Goal: Obtain resource: Download file/media

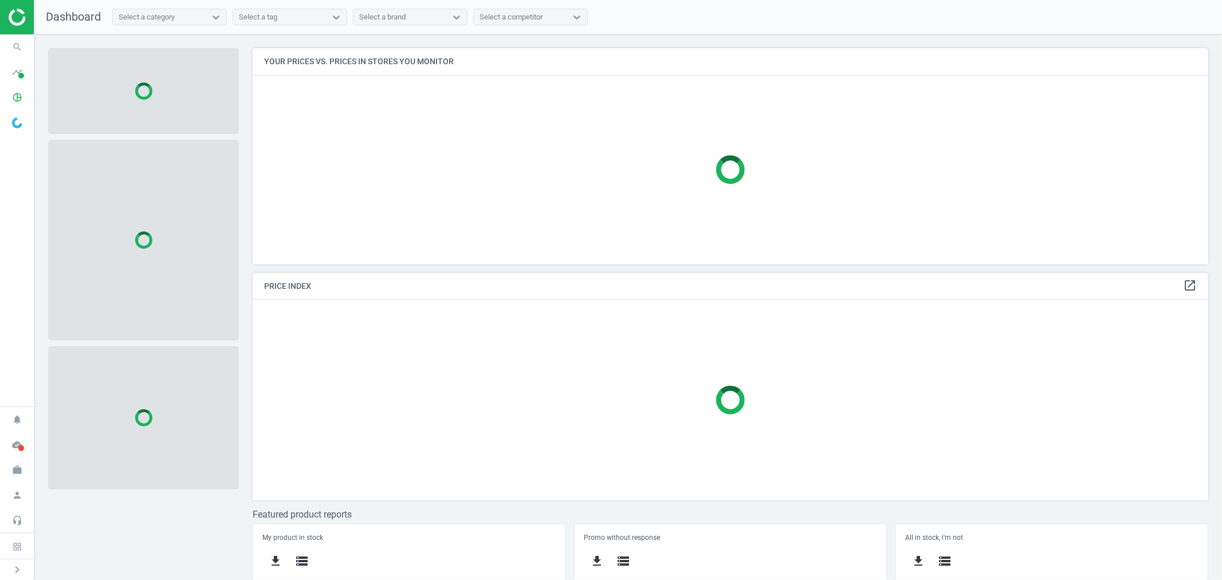
scroll to position [236, 966]
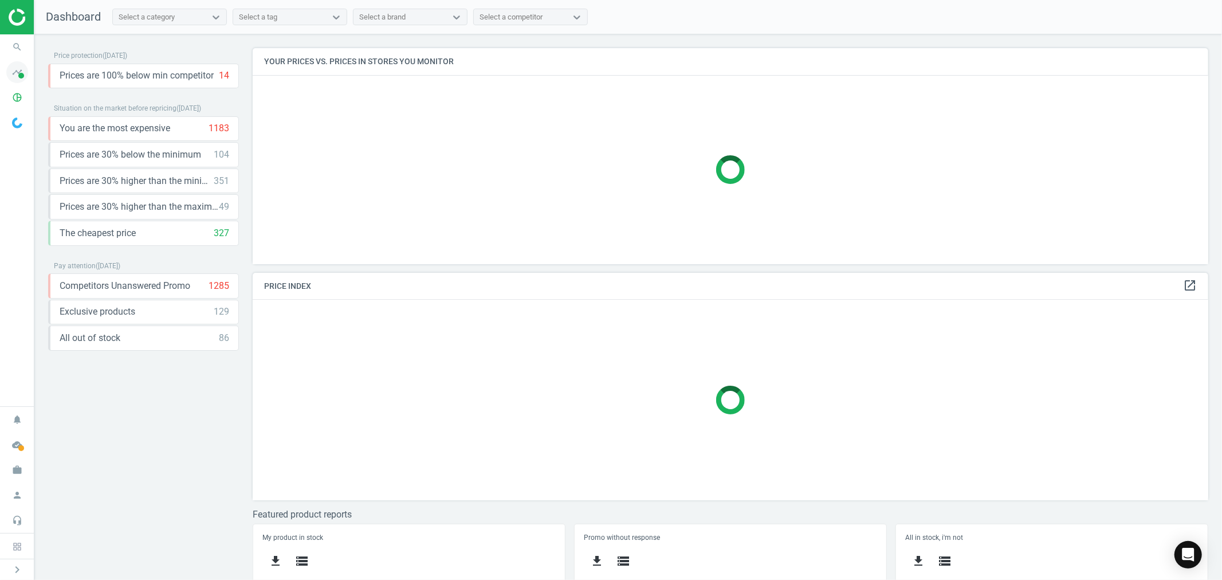
click at [16, 76] on icon "timeline" at bounding box center [17, 72] width 22 height 22
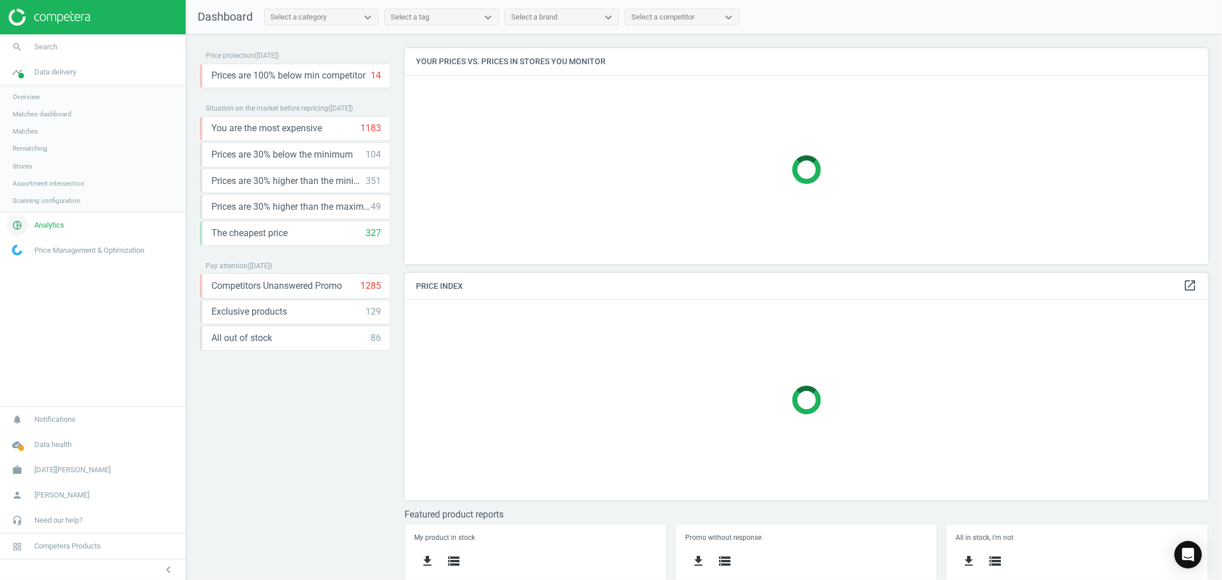
scroll to position [248, 815]
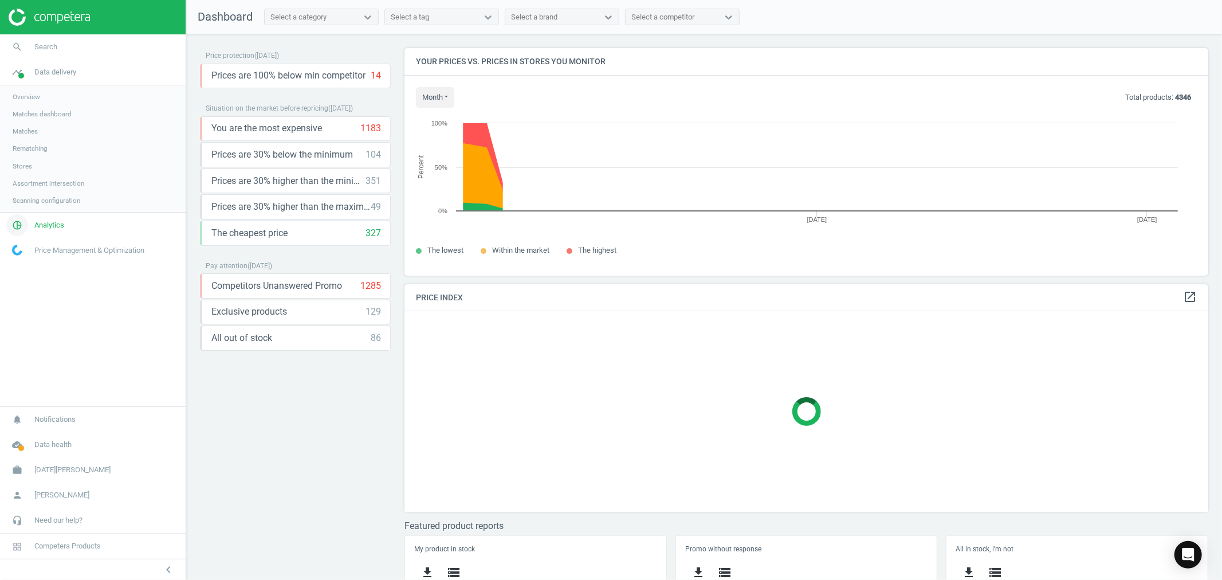
click at [61, 230] on span "Analytics" at bounding box center [49, 225] width 30 height 10
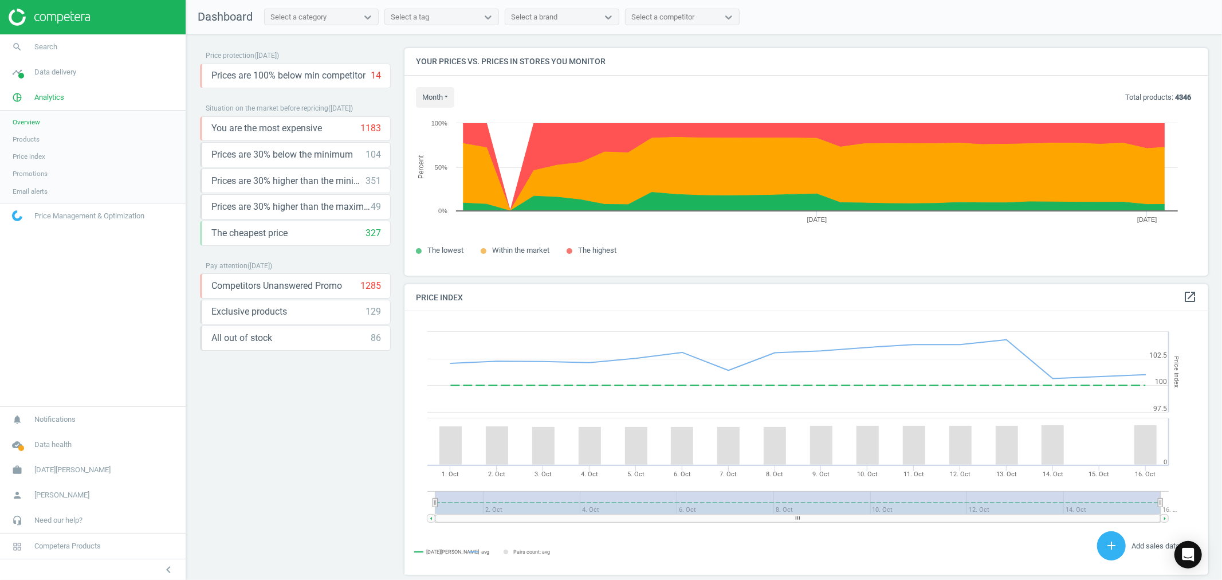
scroll to position [284, 815]
click at [33, 136] on span "Products" at bounding box center [26, 139] width 27 height 9
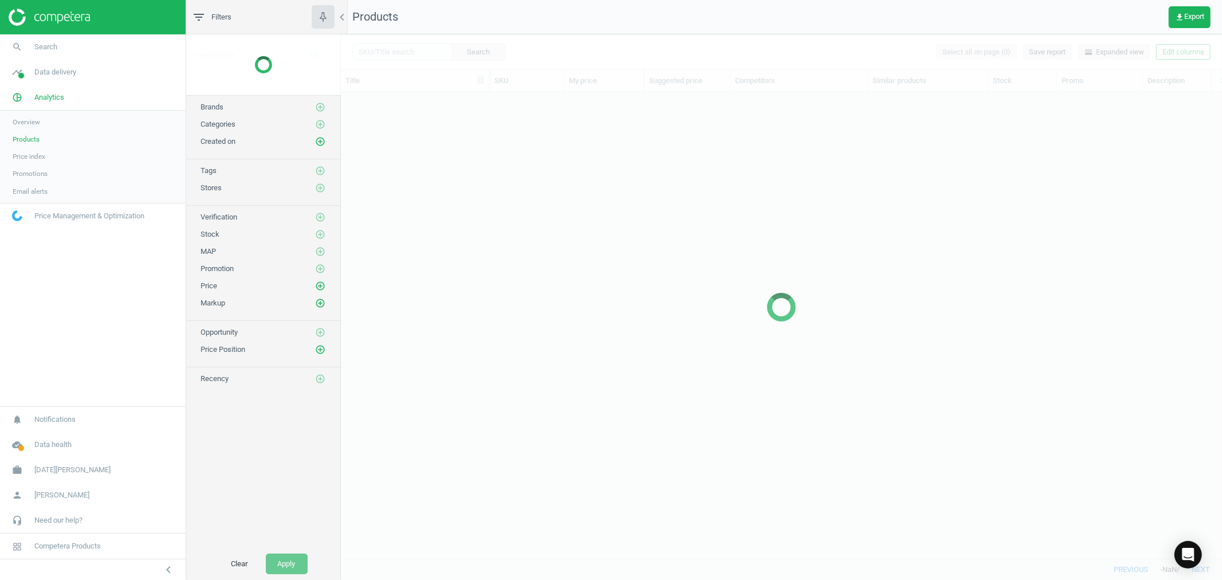
scroll to position [446, 871]
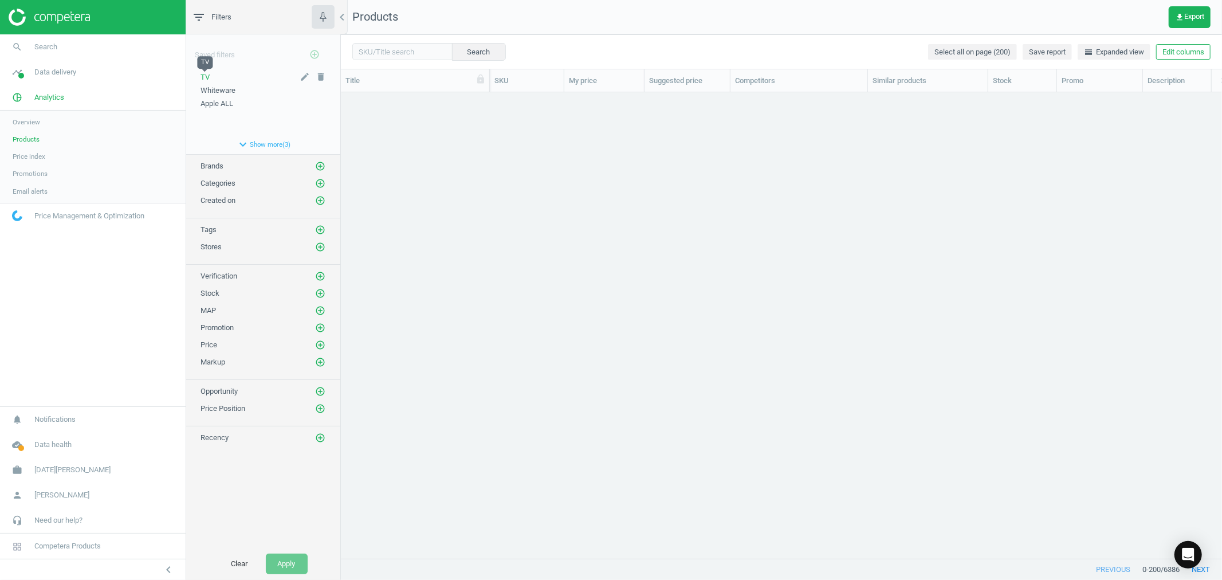
click at [208, 73] on span "TV" at bounding box center [205, 77] width 9 height 9
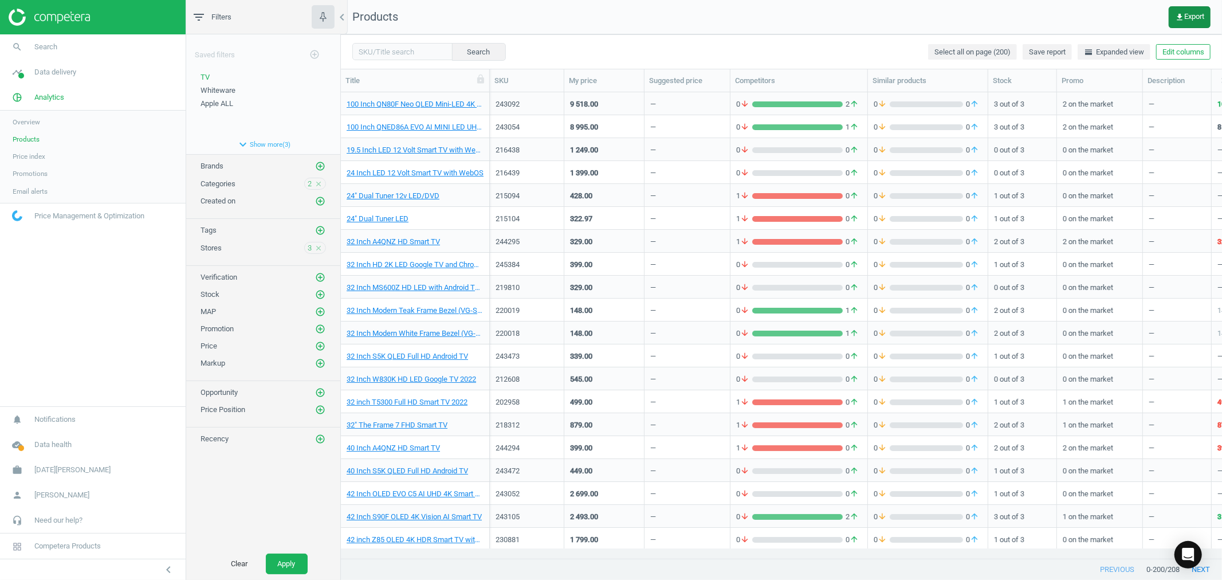
click at [1190, 13] on span "get_app Export" at bounding box center [1189, 17] width 29 height 9
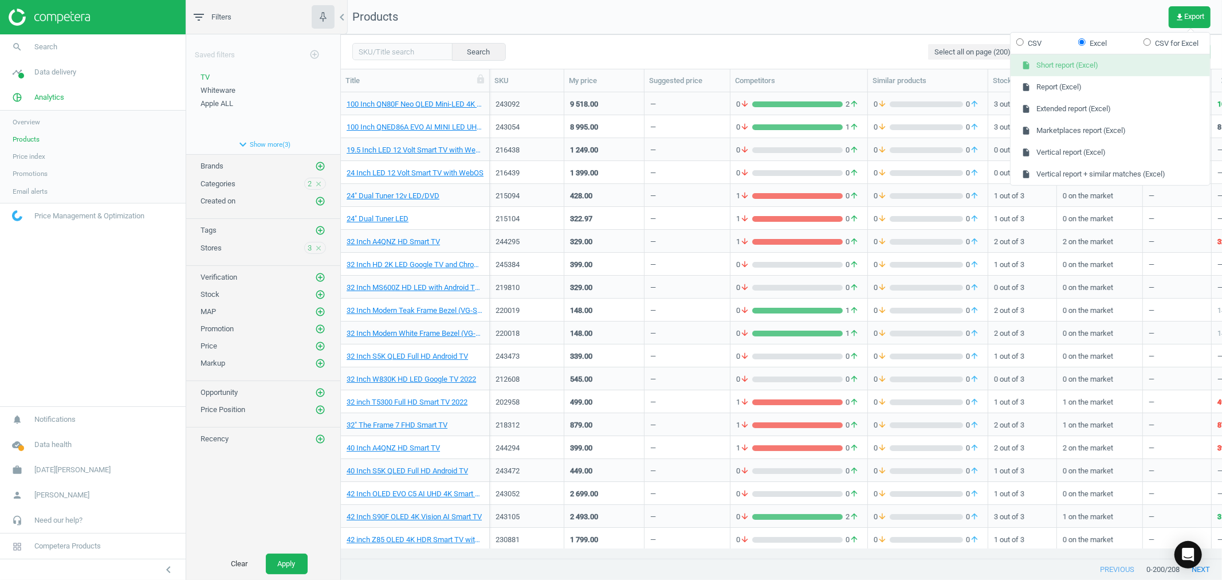
click at [1090, 65] on button "insert_drive_file Short report (Excel)" at bounding box center [1110, 65] width 199 height 22
